Goal: Task Accomplishment & Management: Complete application form

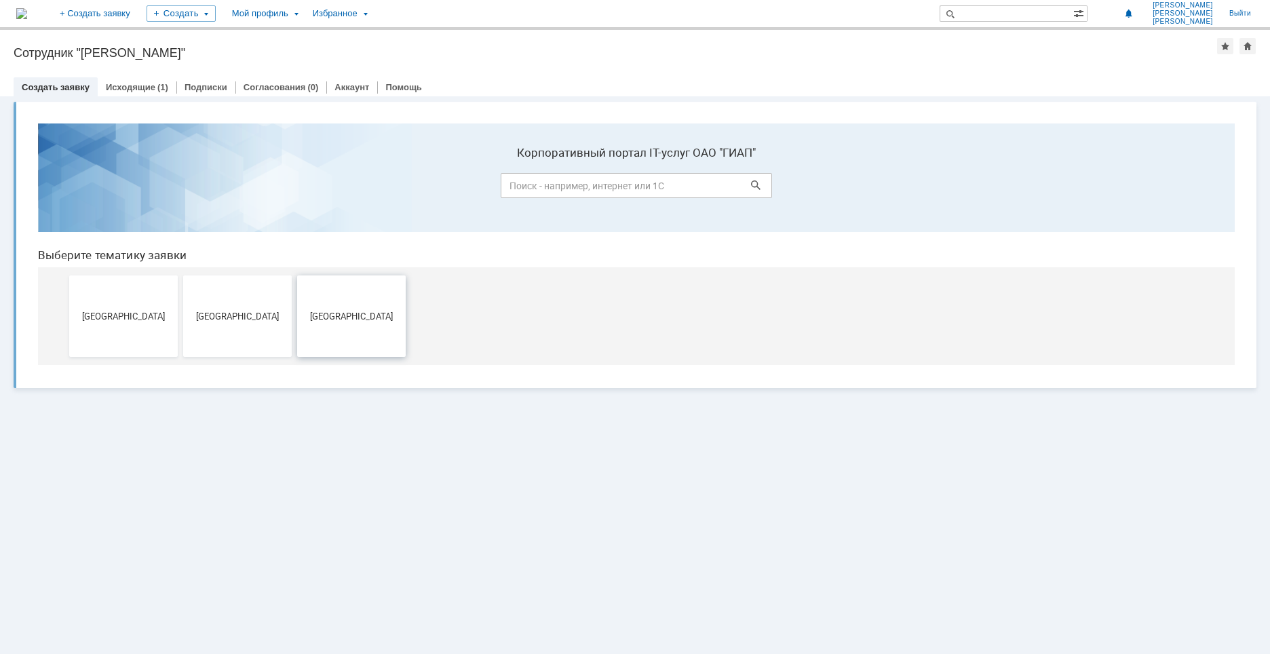
click at [379, 305] on button "[GEOGRAPHIC_DATA]" at bounding box center [351, 315] width 109 height 81
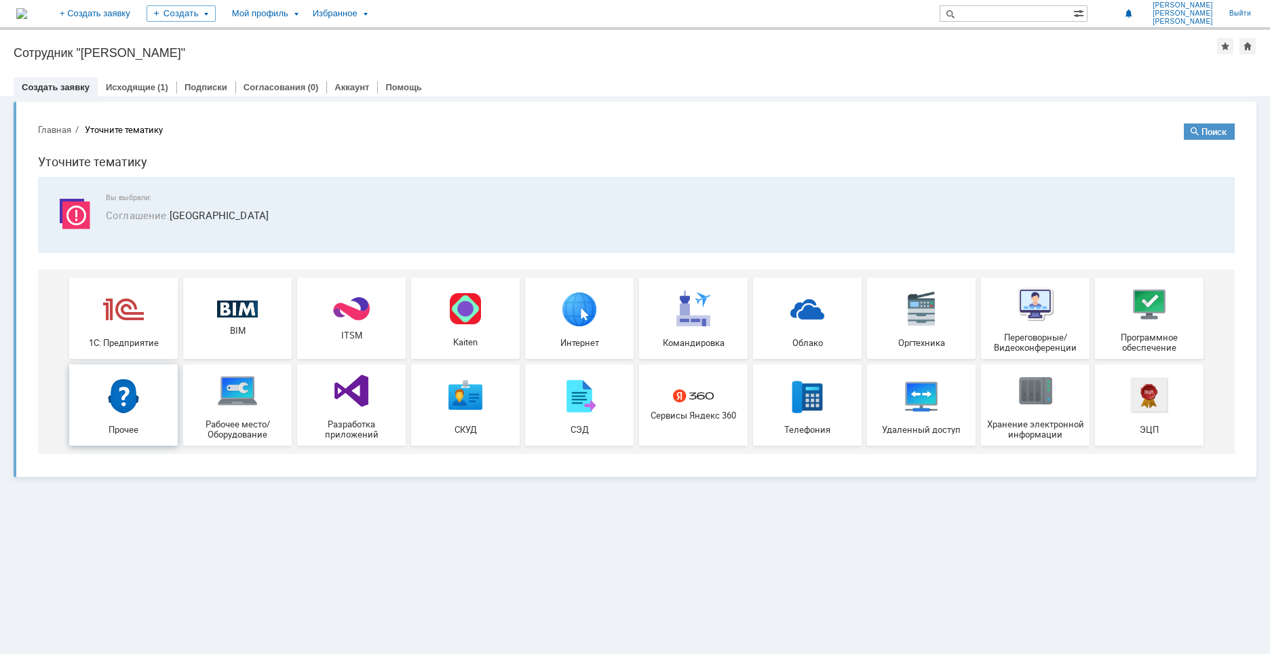
click at [136, 401] on img at bounding box center [123, 395] width 41 height 41
click at [1255, 6] on link "Выйти" at bounding box center [1240, 13] width 38 height 27
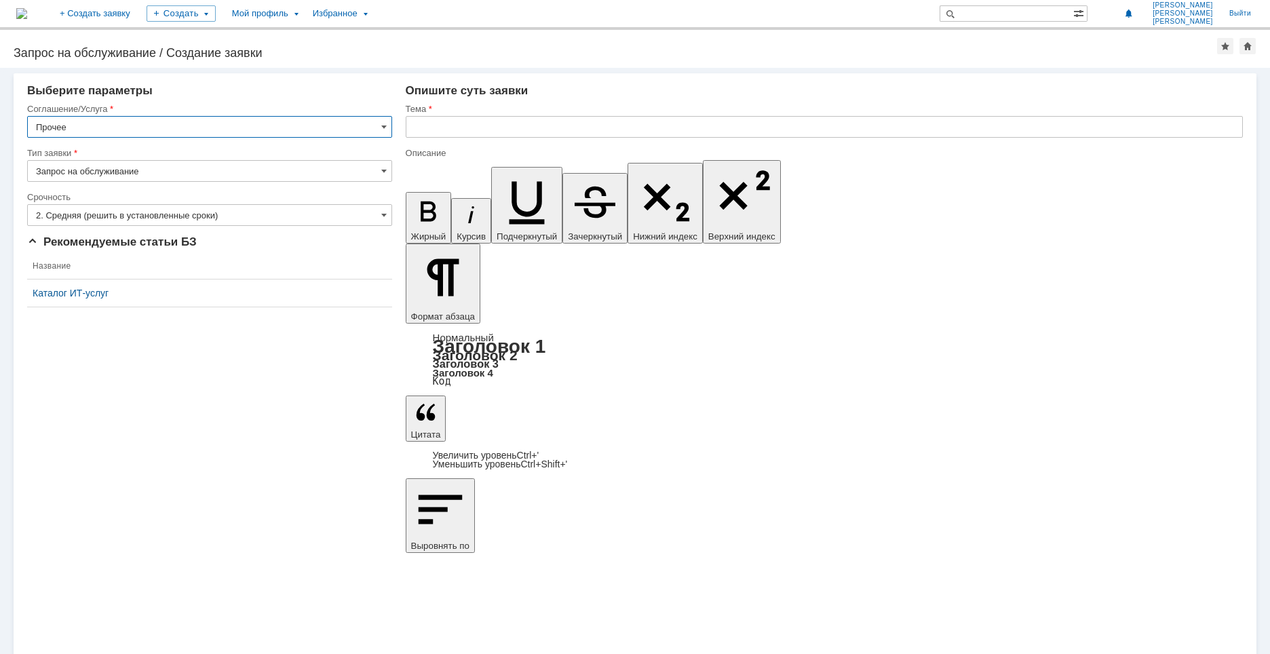
click at [159, 131] on input "Прочее" at bounding box center [209, 127] width 365 height 22
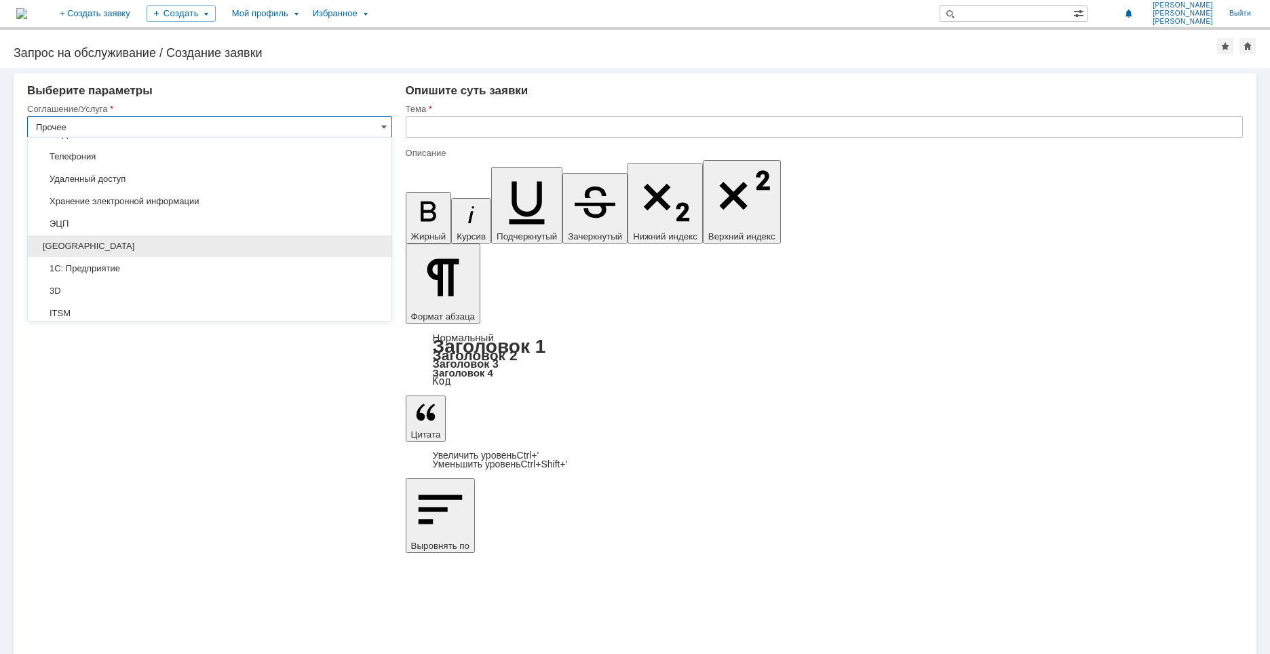
scroll to position [330, 0]
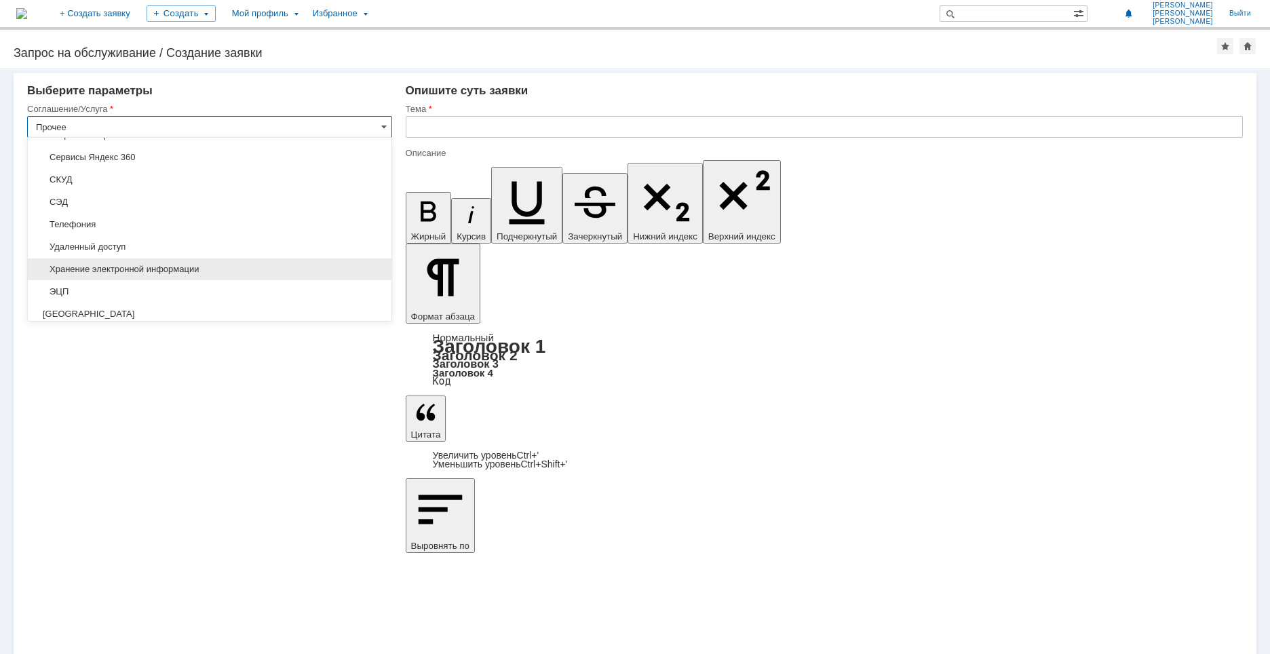
click at [174, 265] on span "Хранение электронной информации" at bounding box center [209, 269] width 347 height 11
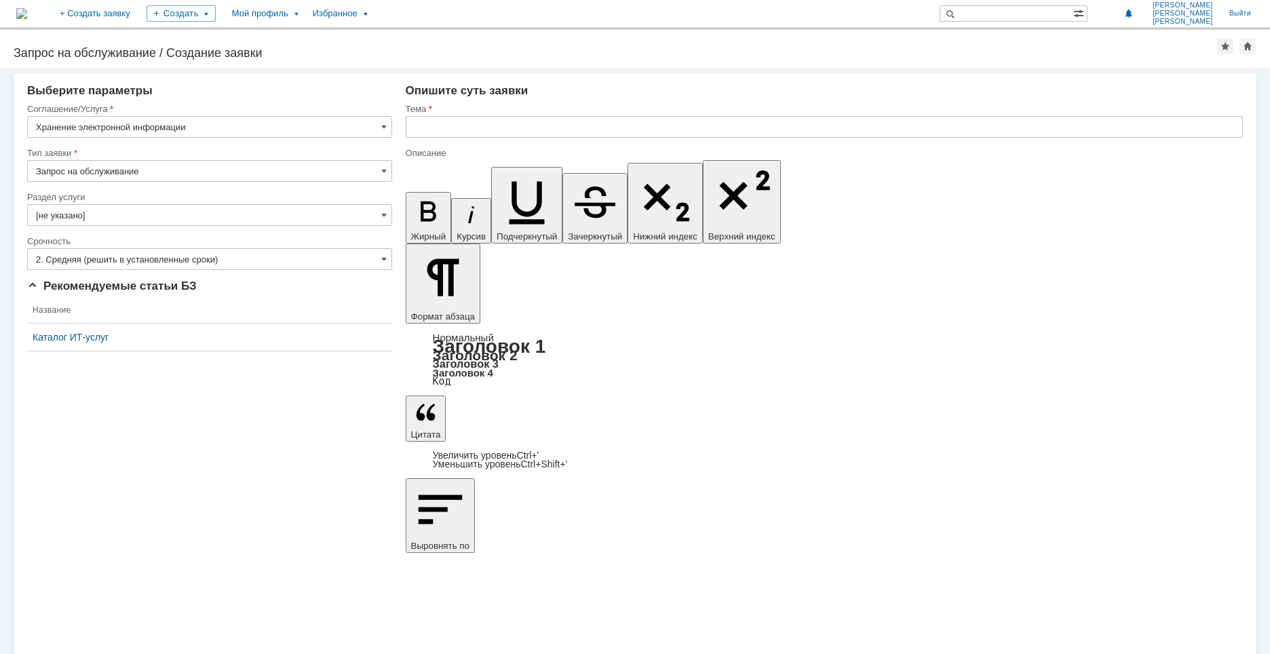
type input "Хранение электронной информации"
click at [181, 168] on input "Запрос на обслуживание" at bounding box center [209, 171] width 365 height 22
type input "Запрос на обслуживание"
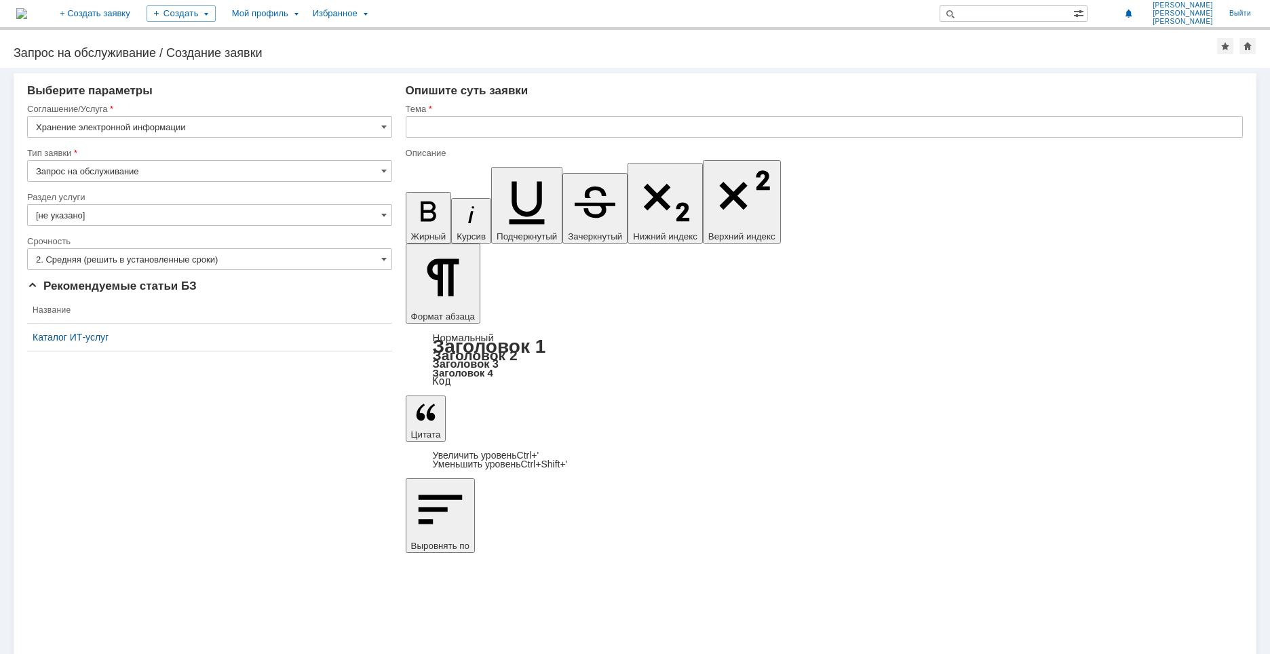
click at [139, 214] on input "[не указано]" at bounding box center [209, 215] width 365 height 22
click at [139, 214] on input "text" at bounding box center [209, 215] width 365 height 22
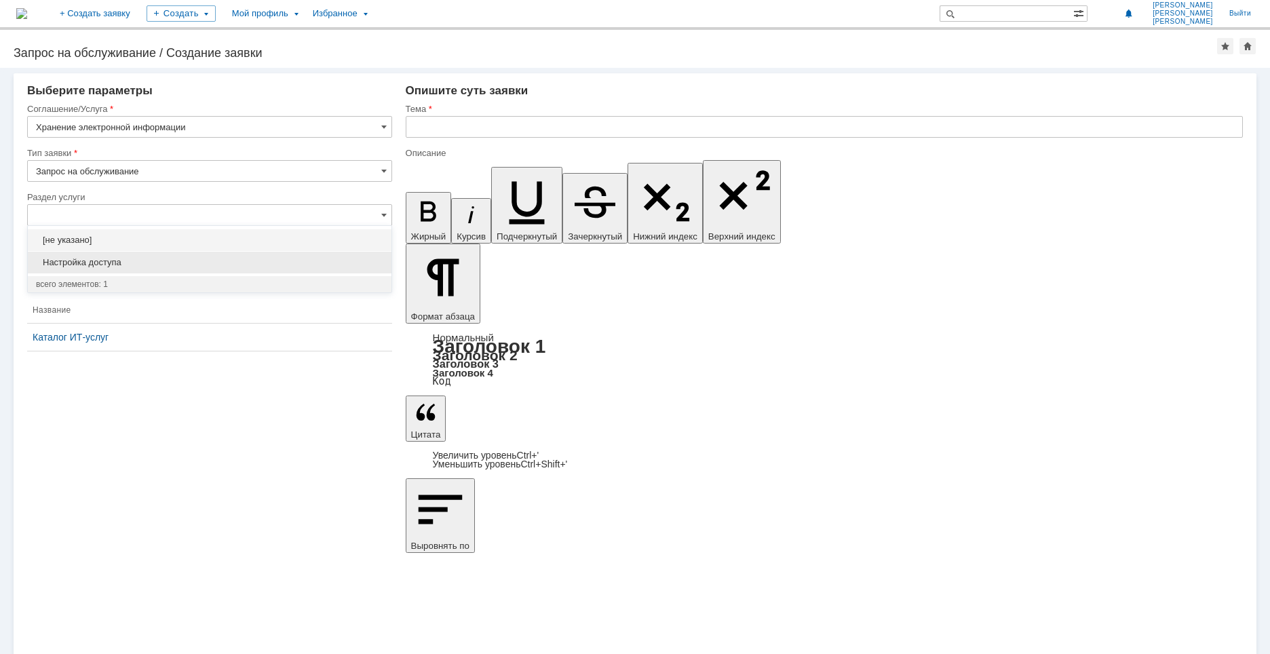
click at [217, 261] on span "Настройка доступа" at bounding box center [209, 262] width 347 height 11
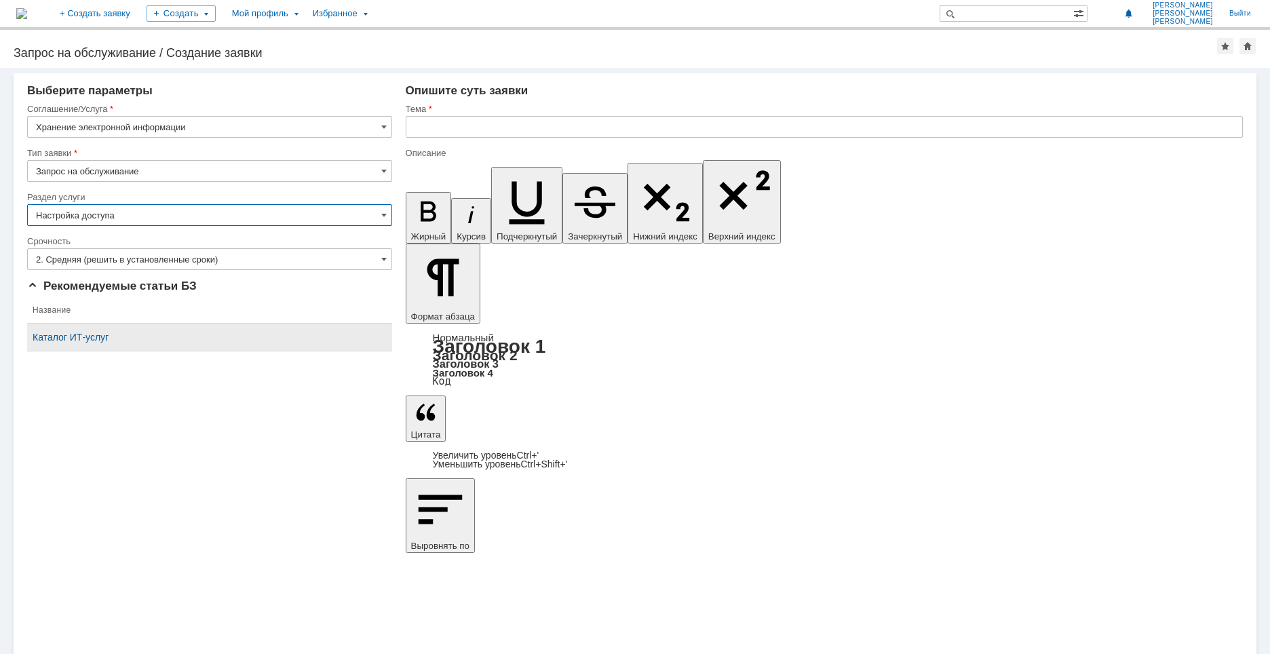
type input "Настройка доступа"
click at [243, 261] on input "2. Средняя (решить в установленные сроки)" at bounding box center [209, 259] width 365 height 22
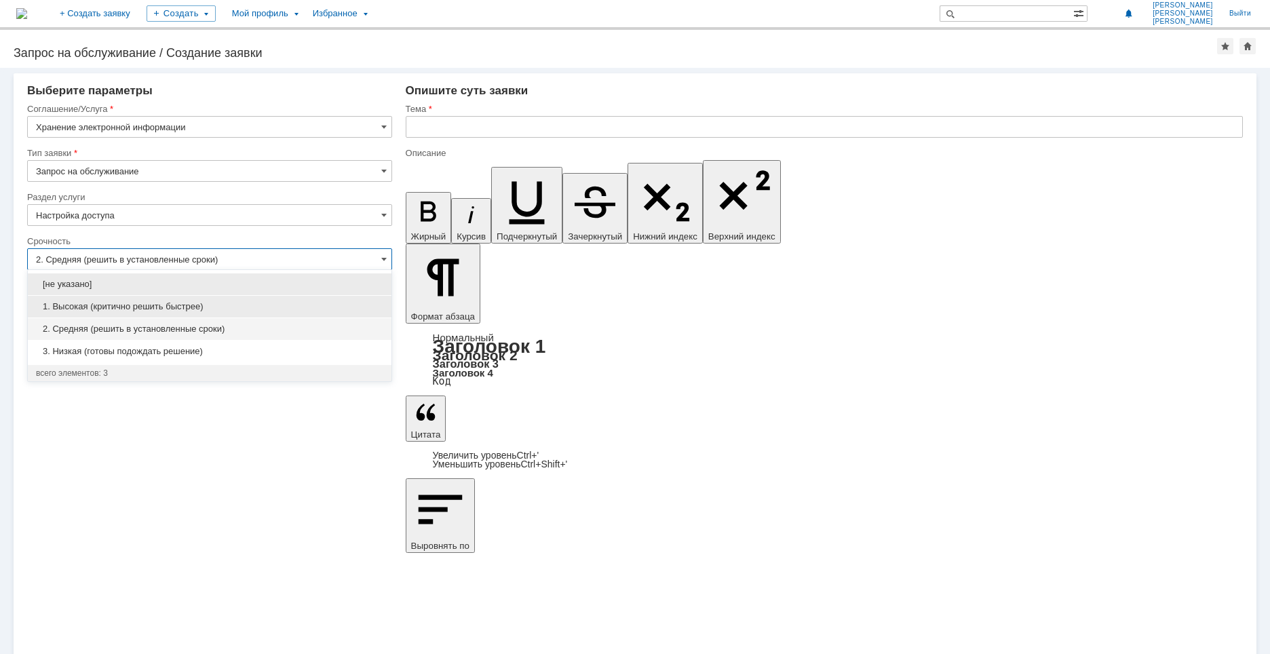
click at [161, 305] on span "1. Высокая (критично решить быстрее)" at bounding box center [209, 306] width 347 height 11
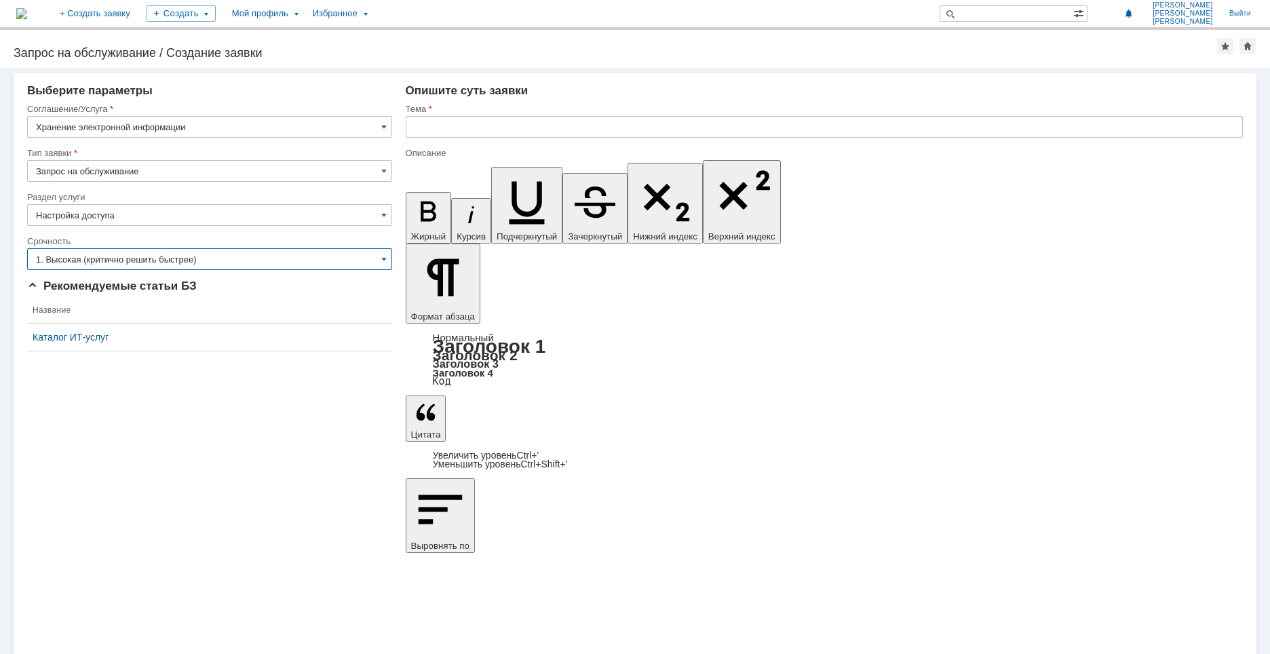
type input "1. Высокая (критично решить быстрее)"
click at [453, 127] on input "text" at bounding box center [824, 127] width 837 height 22
click at [613, 128] on input "Прошу Вас предоставить доступ к папке" at bounding box center [824, 127] width 837 height 22
paste input "\\runofsv0001\sapr$\Гродно_33769"
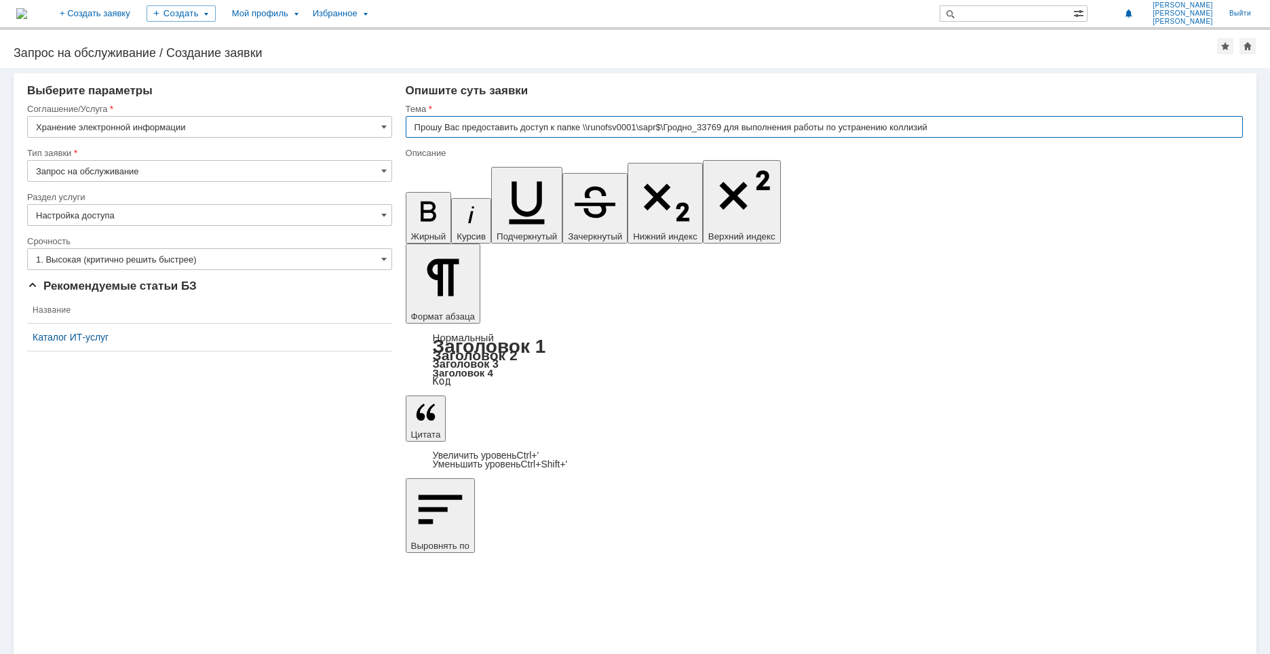
drag, startPoint x: 955, startPoint y: 128, endPoint x: 733, endPoint y: 129, distance: 221.9
click at [733, 129] on input "Прошу Вас предоставить доступ к папке \\runofsv0001\sapr$\Гродно_33769 для выпо…" at bounding box center [824, 127] width 837 height 22
click at [416, 125] on input "Прошу Вас предоставить доступ к папке \\runofsv0001\sapr$\Гродно_33769" at bounding box center [824, 127] width 837 height 22
click at [720, 130] on input "Для выполнения работ по устранению коллизий в строительном проекте, прошу Вас п…" at bounding box center [824, 127] width 837 height 22
click at [740, 130] on input "Для выполнения работ по устранению коллизий в строительном проекте, прошу Вас п…" at bounding box center [824, 127] width 837 height 22
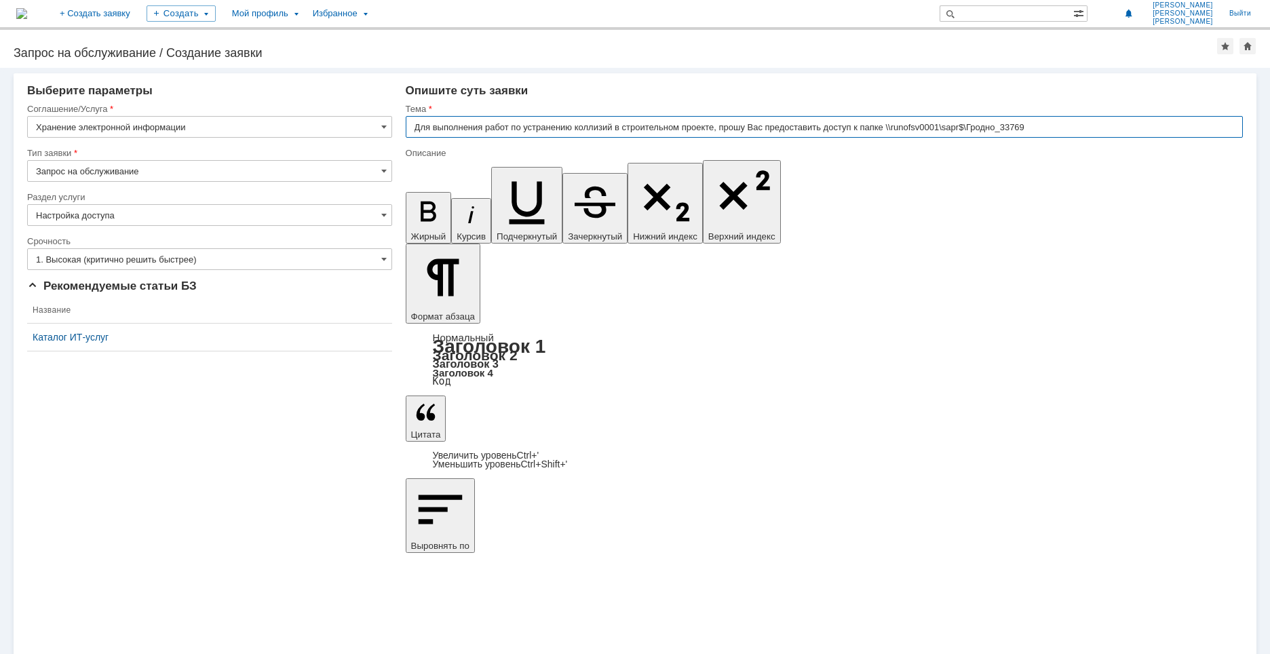
click at [719, 127] on input "Для выполнения работ по устранению коллизий в строительном проекте, прошу Вас п…" at bounding box center [824, 127] width 837 height 22
click at [1079, 126] on input "Для выполнения работ по устранению коллизий в строительном проекте 33796, прошу…" at bounding box center [824, 127] width 837 height 22
type input "Для выполнения работ по устранению коллизий в строительном проекте 33796, прошу…"
